Goal: Task Accomplishment & Management: Manage account settings

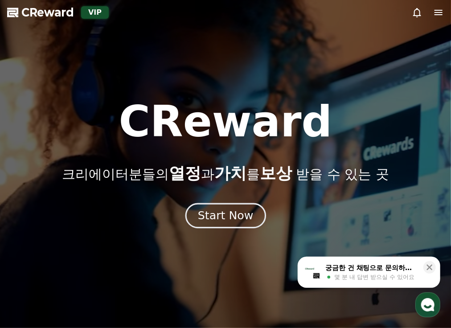
click at [251, 225] on button "Start Now" at bounding box center [225, 215] width 81 height 25
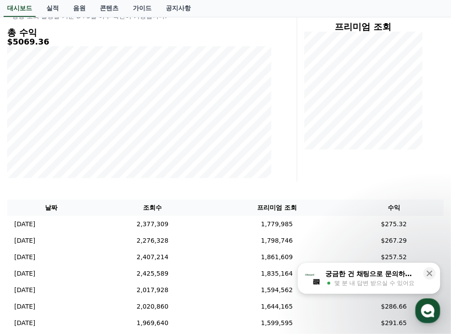
scroll to position [141, 0]
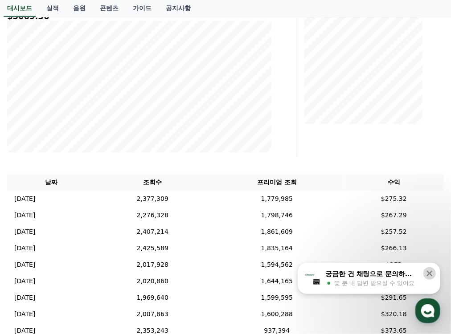
click at [431, 270] on icon at bounding box center [429, 273] width 9 height 9
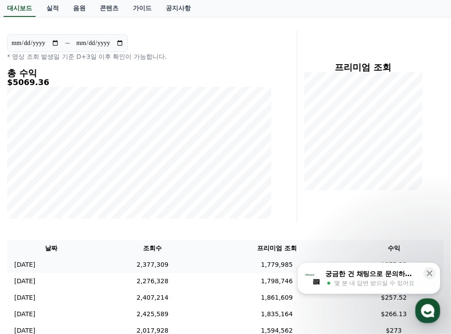
scroll to position [0, 0]
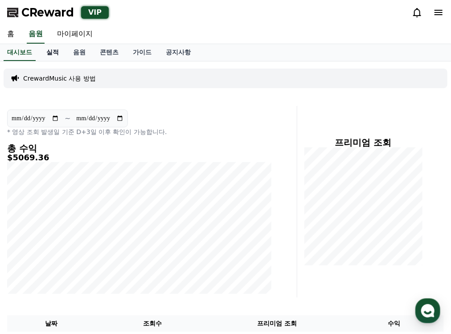
click at [56, 52] on link "실적" at bounding box center [52, 52] width 27 height 17
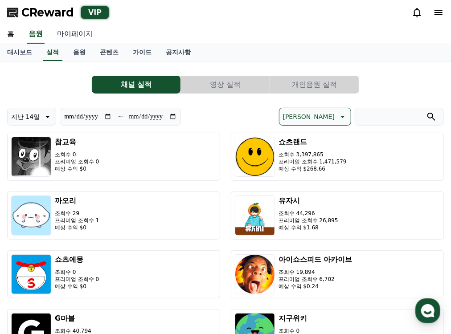
click at [81, 37] on link "마이페이지" at bounding box center [75, 34] width 50 height 19
select select "**********"
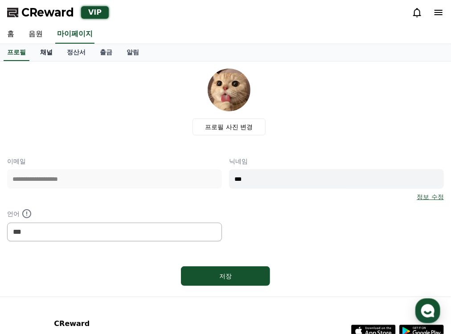
click at [54, 54] on link "채널" at bounding box center [46, 52] width 27 height 17
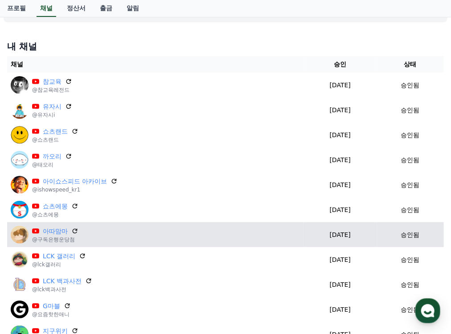
scroll to position [71, 0]
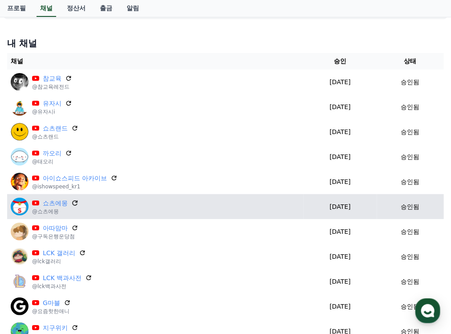
click at [72, 203] on icon at bounding box center [75, 203] width 8 height 8
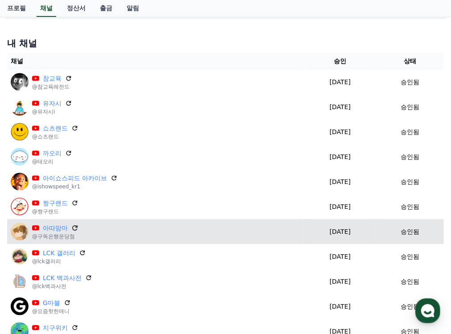
click at [74, 225] on icon at bounding box center [75, 228] width 8 height 8
